Goal: Find specific page/section: Find specific page/section

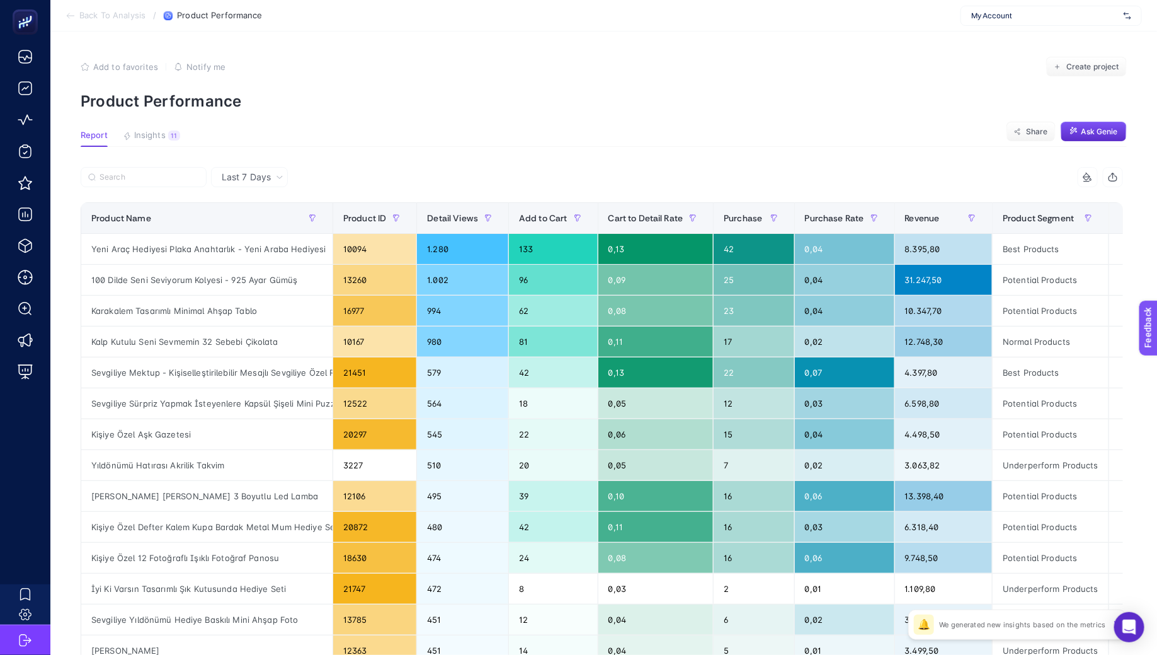
click at [996, 14] on span "My Account" at bounding box center [1045, 16] width 147 height 10
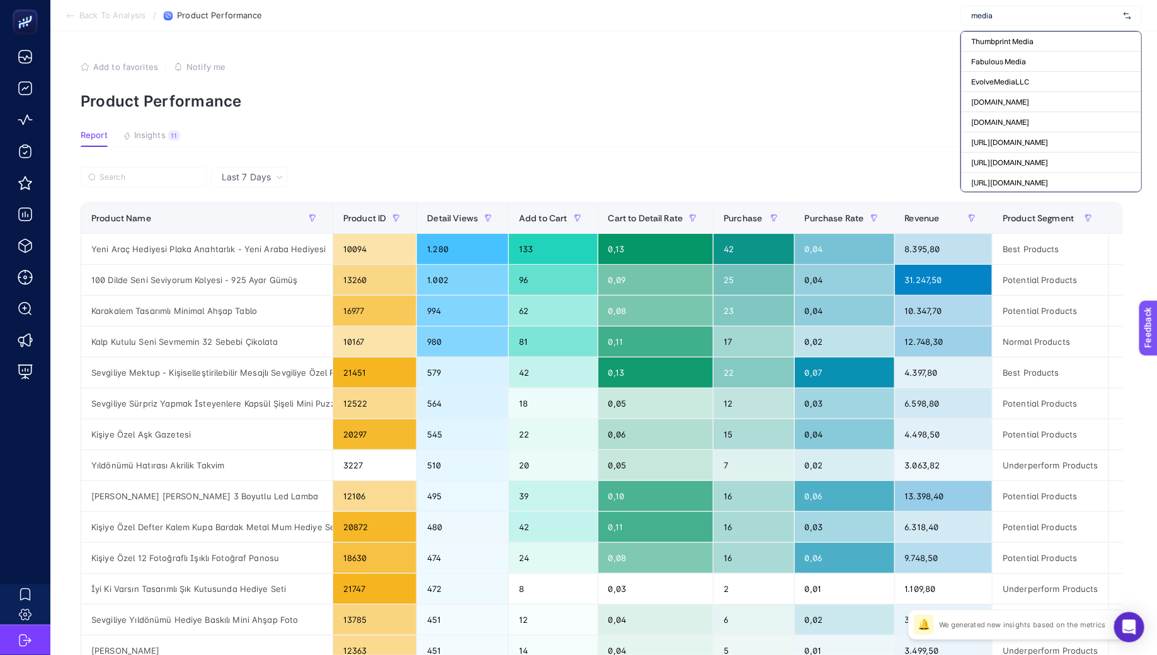
type input "mediam"
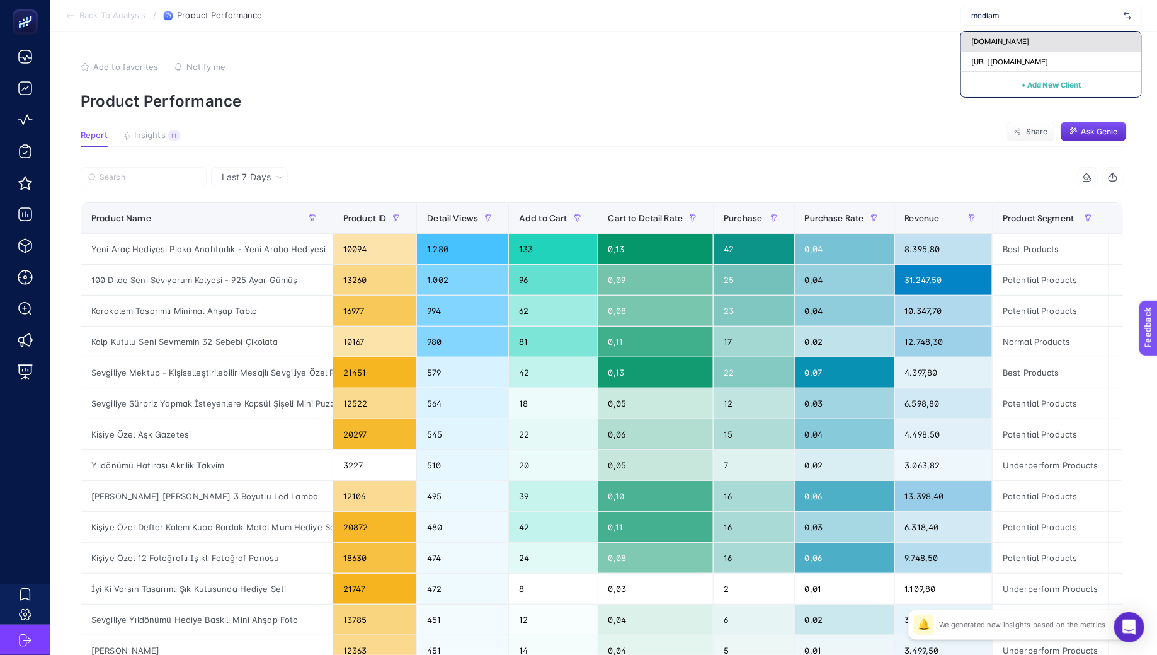
click at [1047, 44] on div "[DOMAIN_NAME]" at bounding box center [1051, 42] width 180 height 20
